Goal: Information Seeking & Learning: Check status

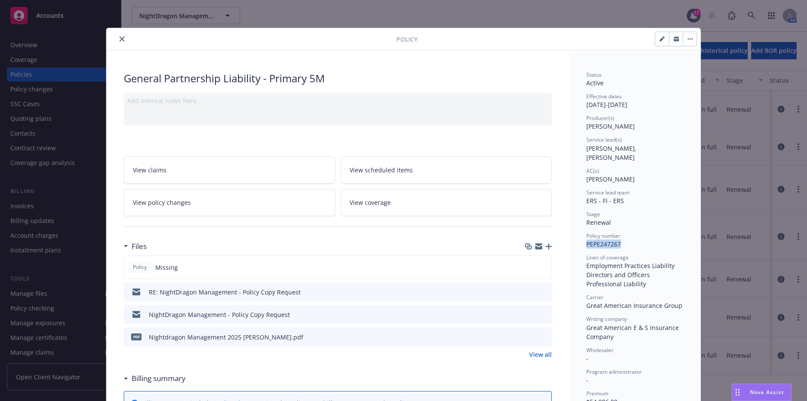
scroll to position [173, 0]
click at [121, 38] on icon "close" at bounding box center [121, 38] width 5 height 5
click at [137, 26] on div "Policy General Partnership Liability - Primary 5M Add internal notes here... Vi…" at bounding box center [403, 200] width 807 height 401
click at [151, 14] on span "NightDragon Management Company, LLC" at bounding box center [176, 15] width 75 height 9
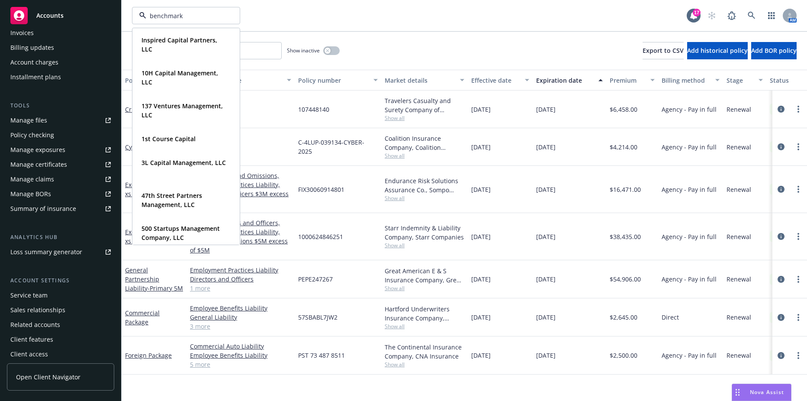
type input "benchmark"
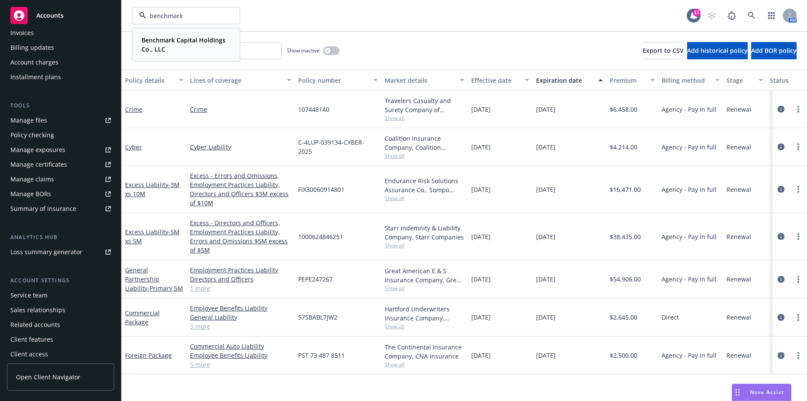
click at [174, 43] on strong "Benchmark Capital Holdings Co., LLC" at bounding box center [183, 44] width 84 height 17
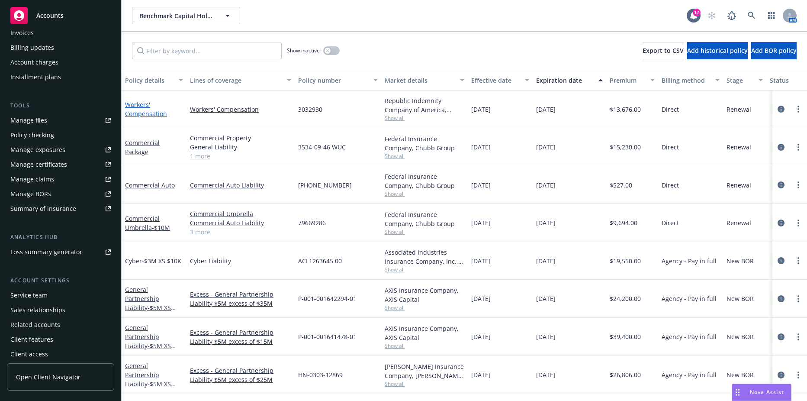
click at [144, 107] on link "Workers' Compensation" at bounding box center [146, 108] width 42 height 17
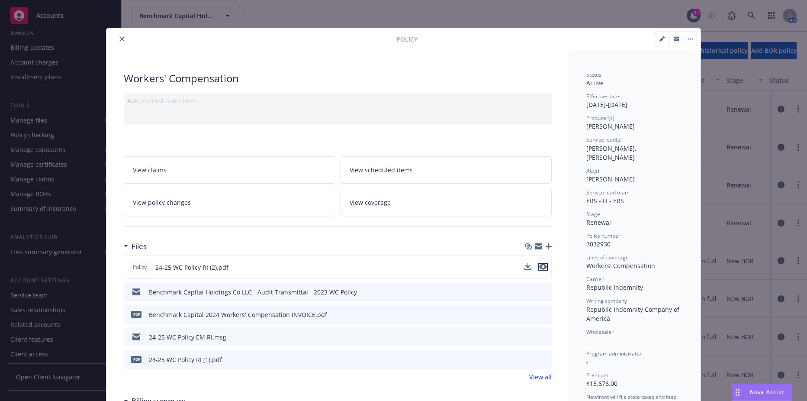
click at [539, 266] on icon "preview file" at bounding box center [543, 267] width 8 height 6
click at [119, 35] on button "close" at bounding box center [122, 39] width 10 height 10
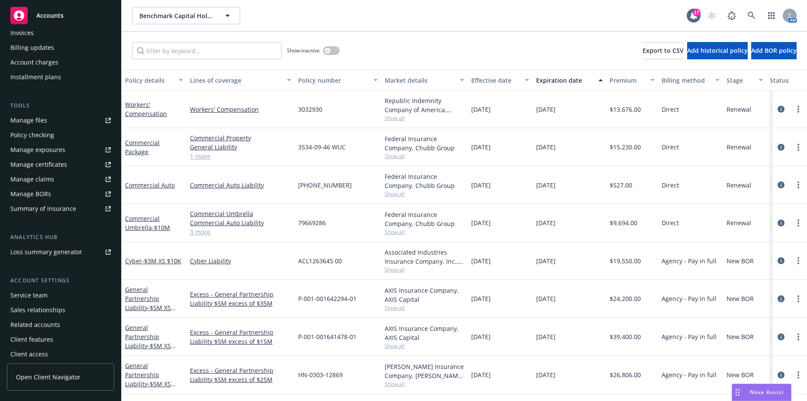
click at [192, 29] on div "Benchmark Capital Holdings Co., LLC Benchmark Capital Holdings Co., LLC 17 AM" at bounding box center [464, 15] width 685 height 31
click at [190, 21] on button "Benchmark Capital Holdings Co., LLC" at bounding box center [186, 15] width 108 height 17
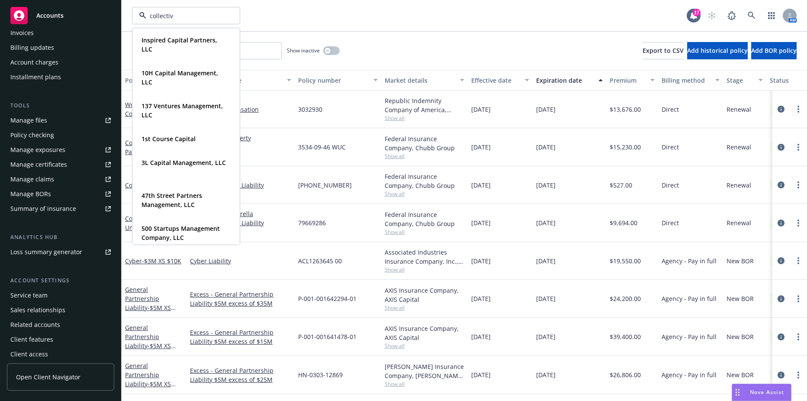
type input "collective"
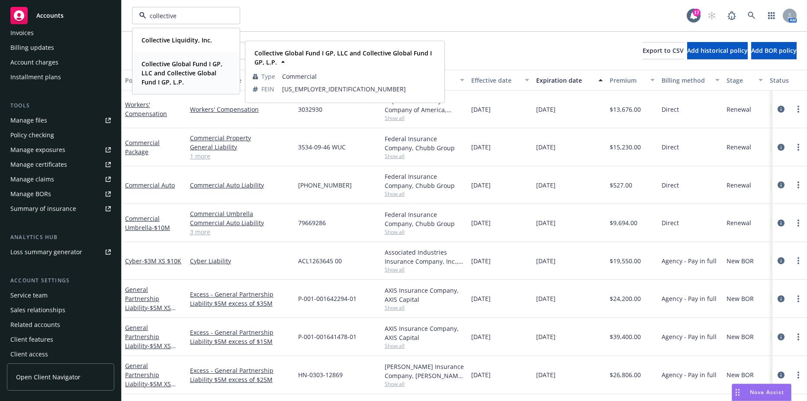
click at [177, 67] on strong "Collective Global Fund I GP, LLC and Collective Global Fund I GP, L.P." at bounding box center [181, 73] width 81 height 26
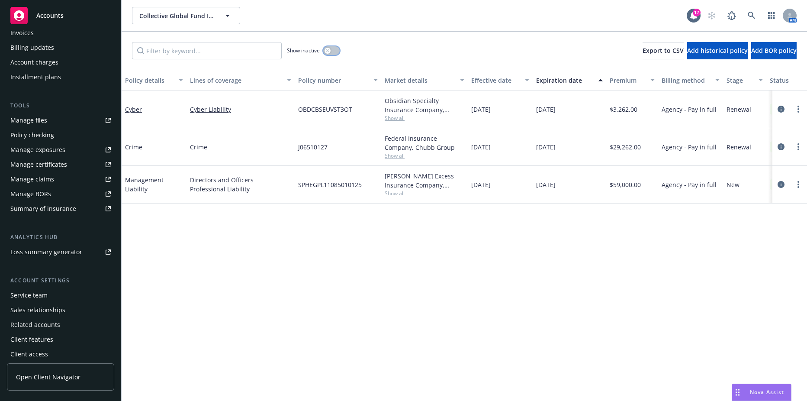
click at [329, 49] on icon "button" at bounding box center [327, 50] width 3 height 3
